Goal: Task Accomplishment & Management: Manage account settings

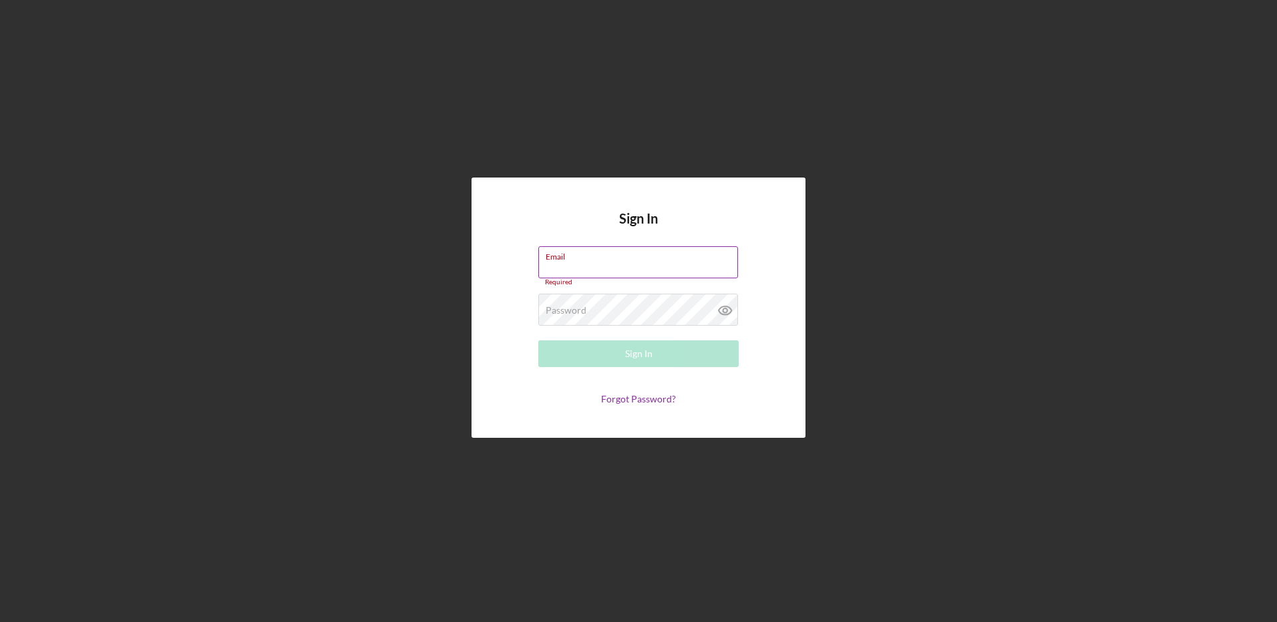
click at [595, 260] on label "Email" at bounding box center [642, 254] width 192 height 15
click at [595, 260] on input "Email" at bounding box center [638, 262] width 200 height 32
click at [595, 260] on div "Email Required" at bounding box center [638, 266] width 200 height 40
click at [575, 273] on input "Email" at bounding box center [638, 262] width 200 height 32
type input "[EMAIL_ADDRESS][DOMAIN_NAME]"
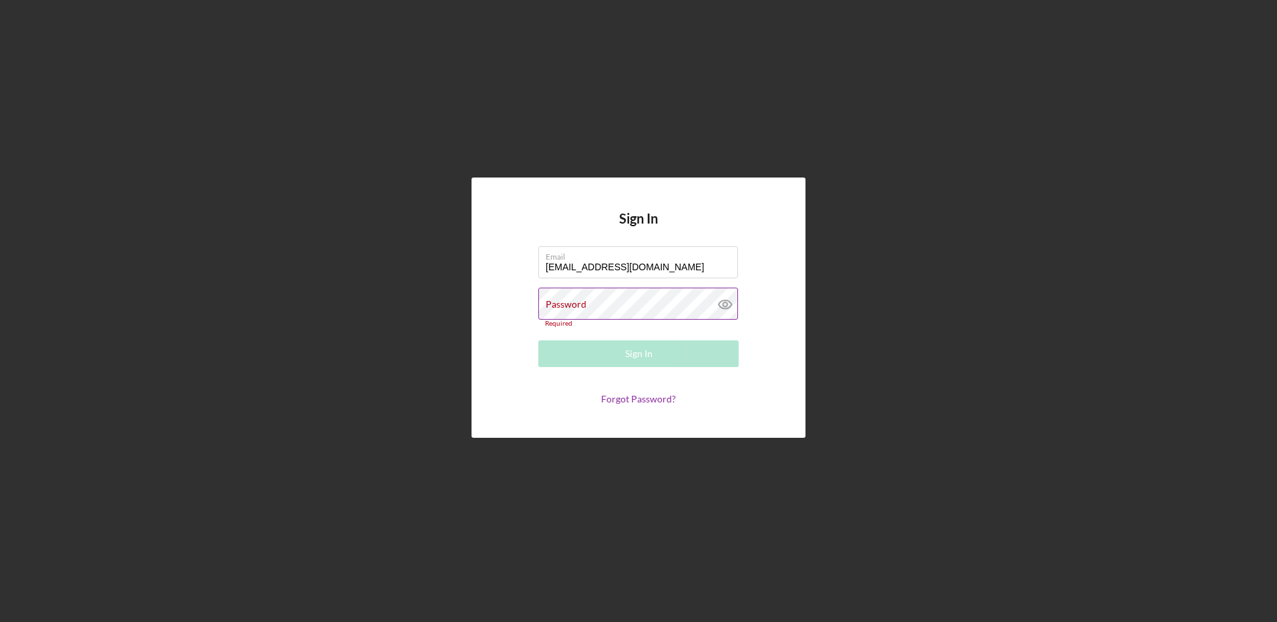
drag, startPoint x: 575, startPoint y: 273, endPoint x: 569, endPoint y: 302, distance: 29.3
click at [569, 302] on label "Password" at bounding box center [566, 304] width 41 height 11
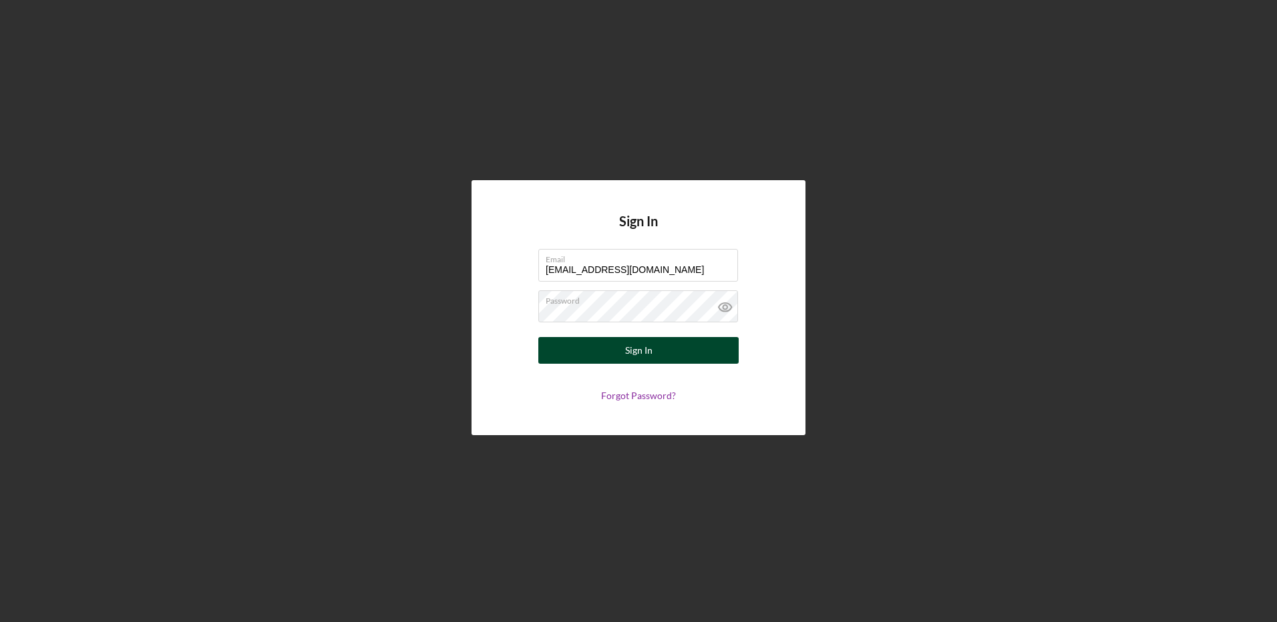
click at [658, 349] on button "Sign In" at bounding box center [638, 350] width 200 height 27
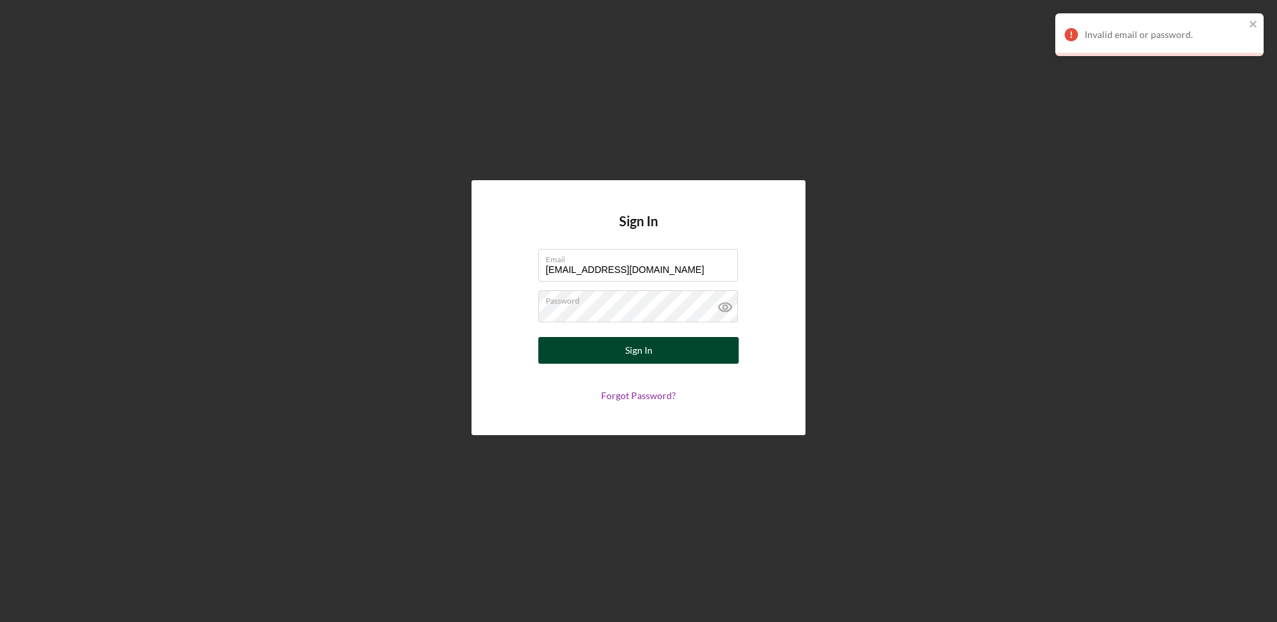
click at [654, 357] on button "Sign In" at bounding box center [638, 350] width 200 height 27
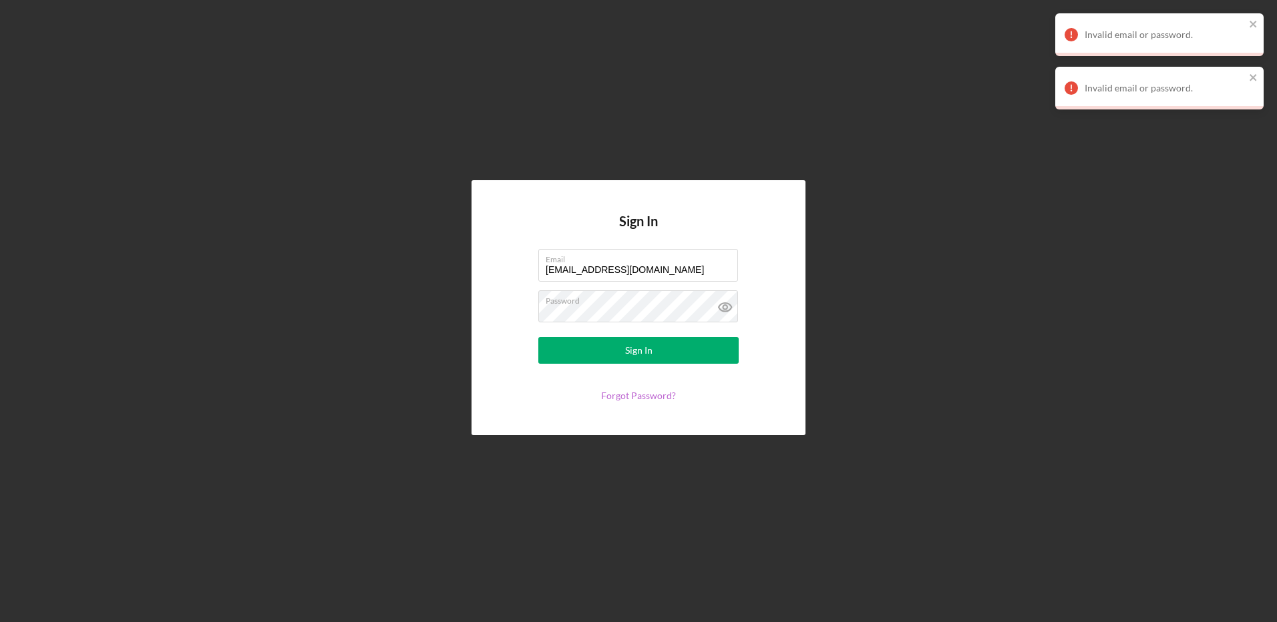
click at [649, 397] on link "Forgot Password?" at bounding box center [638, 395] width 75 height 11
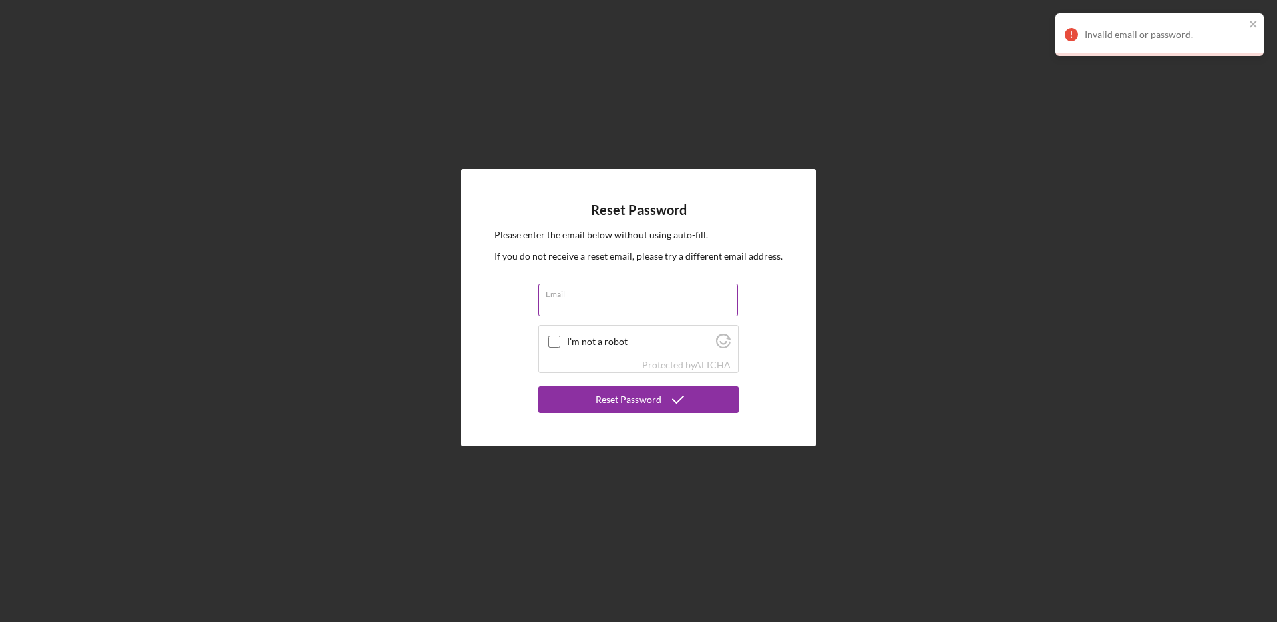
click at [594, 309] on input "Email" at bounding box center [638, 300] width 200 height 32
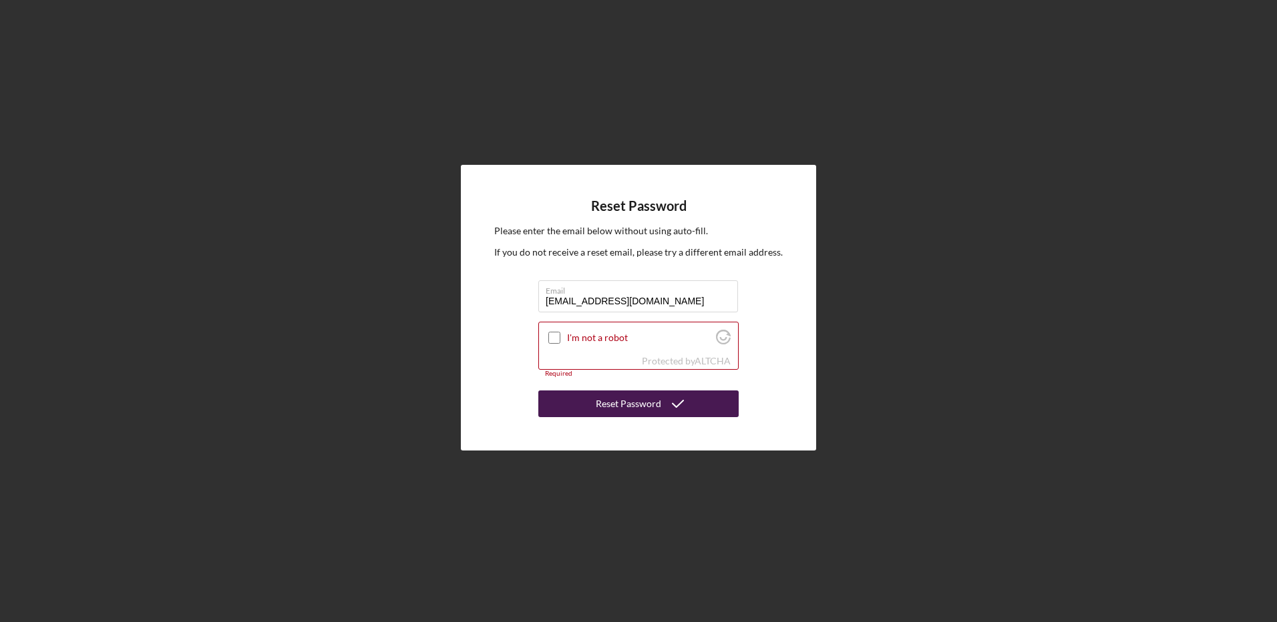
type input "[EMAIL_ADDRESS][DOMAIN_NAME]"
click at [650, 413] on div "Reset Password" at bounding box center [628, 404] width 65 height 27
click at [550, 335] on input "I'm not a robot" at bounding box center [554, 338] width 12 height 12
checkbox input "true"
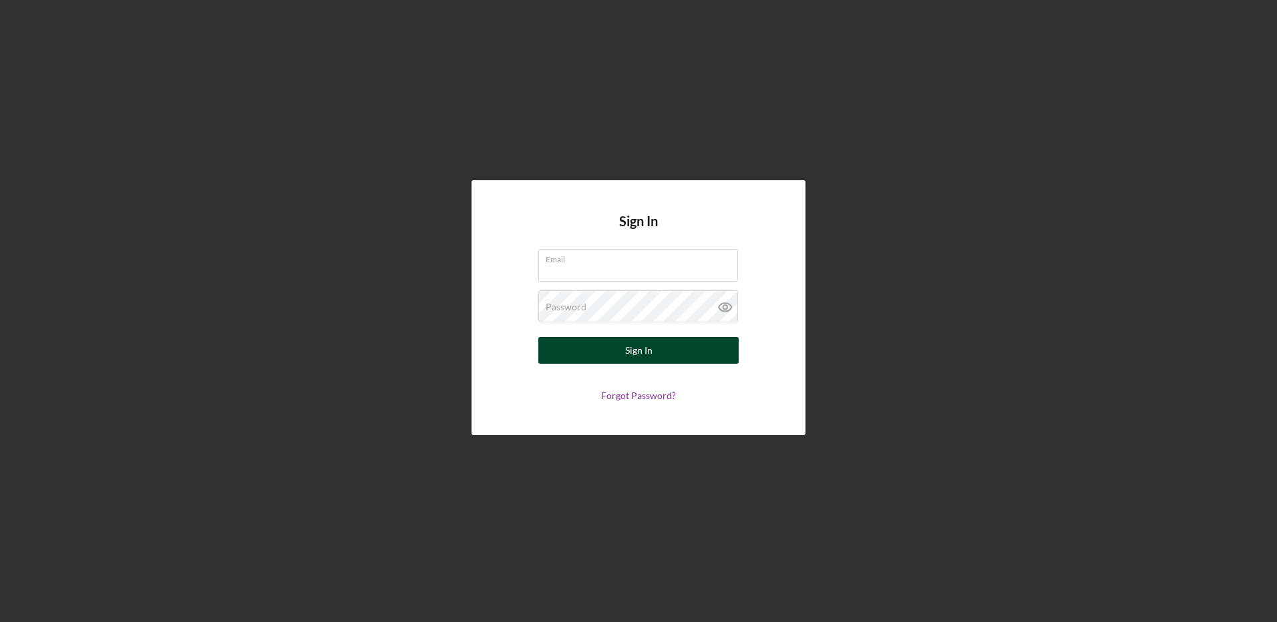
type input "[EMAIL_ADDRESS][DOMAIN_NAME]"
click at [643, 354] on div "Sign In" at bounding box center [638, 350] width 27 height 27
